Goal: Transaction & Acquisition: Purchase product/service

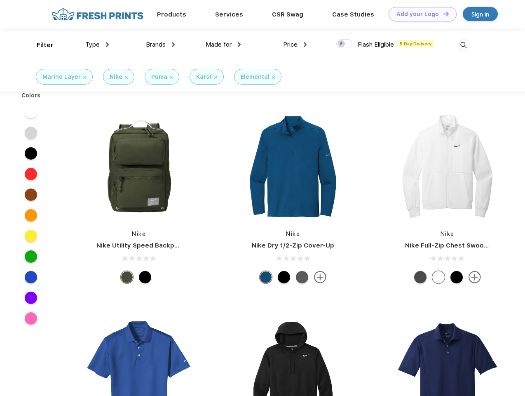
click at [420, 14] on link "Add your Logo Design Tool" at bounding box center [423, 14] width 68 height 14
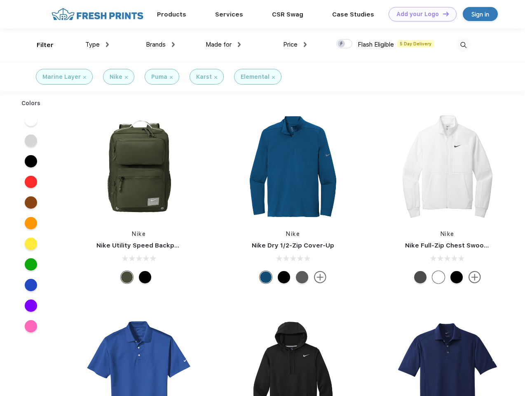
click at [0, 0] on div "Design Tool" at bounding box center [0, 0] width 0 height 0
click at [442, 14] on link "Add your Logo Design Tool" at bounding box center [423, 14] width 68 height 14
click at [40, 45] on div "Filter" at bounding box center [45, 44] width 17 height 9
click at [97, 45] on span "Type" at bounding box center [92, 44] width 14 height 7
click at [160, 45] on span "Brands" at bounding box center [156, 44] width 20 height 7
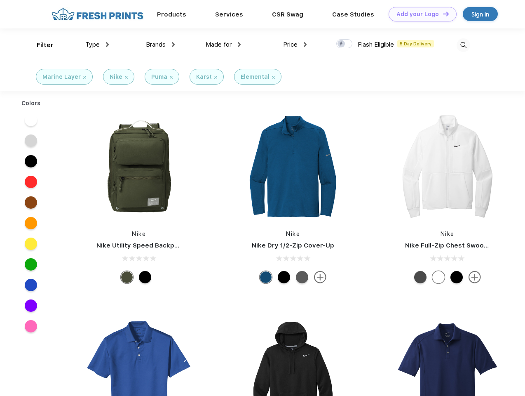
click at [223, 45] on span "Made for" at bounding box center [219, 44] width 26 height 7
click at [295, 45] on span "Price" at bounding box center [290, 44] width 14 height 7
click at [345, 44] on div at bounding box center [344, 43] width 16 height 9
click at [342, 44] on input "checkbox" at bounding box center [338, 41] width 5 height 5
click at [463, 45] on img at bounding box center [464, 45] width 14 height 14
